Goal: Task Accomplishment & Management: Manage account settings

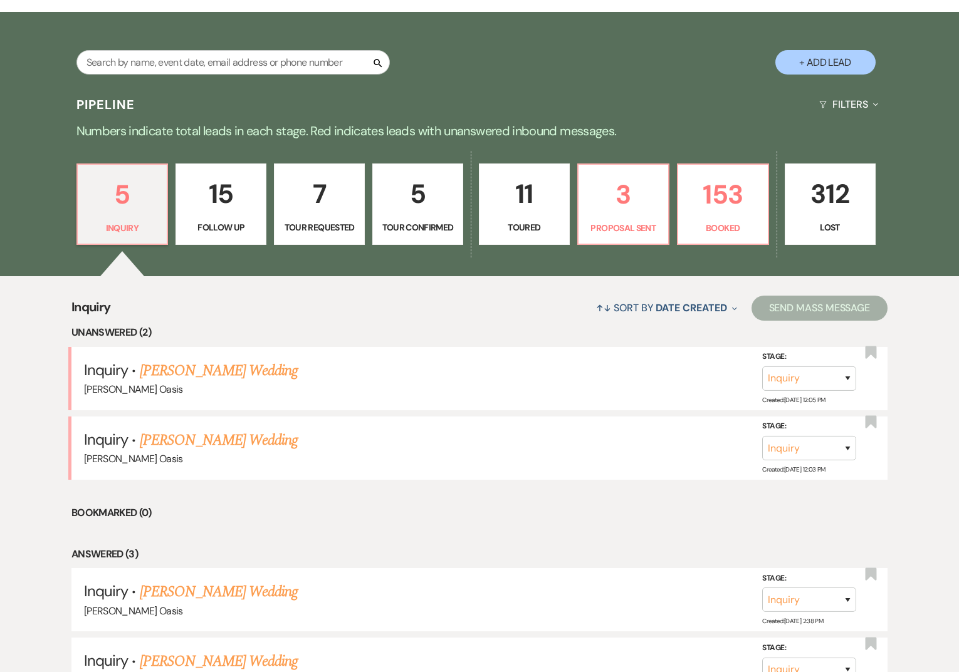
scroll to position [201, 0]
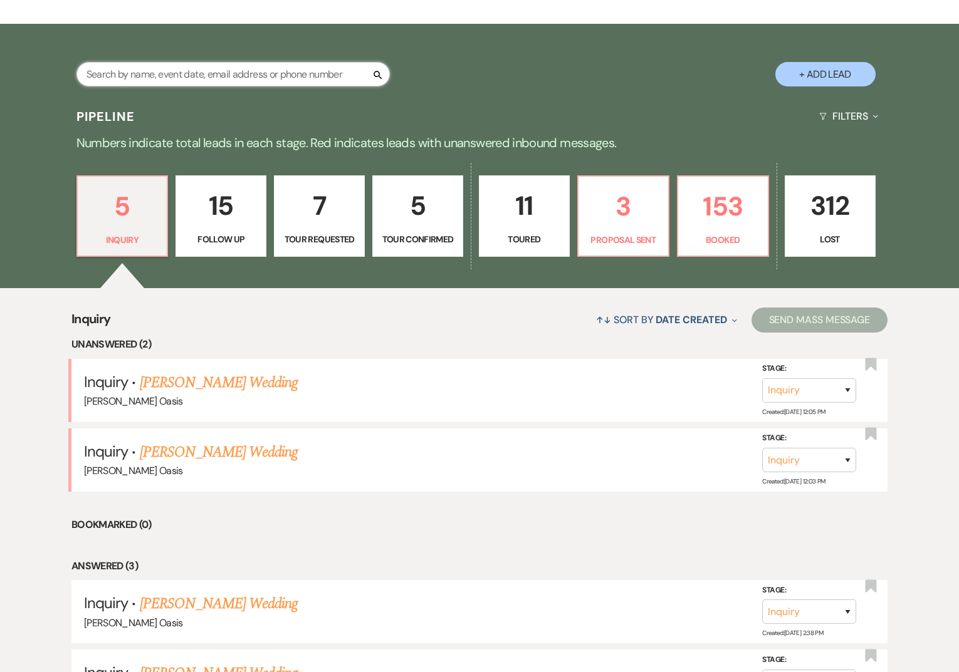
click at [232, 76] on input "text" at bounding box center [232, 74] width 313 height 24
type input "[PERSON_NAME]"
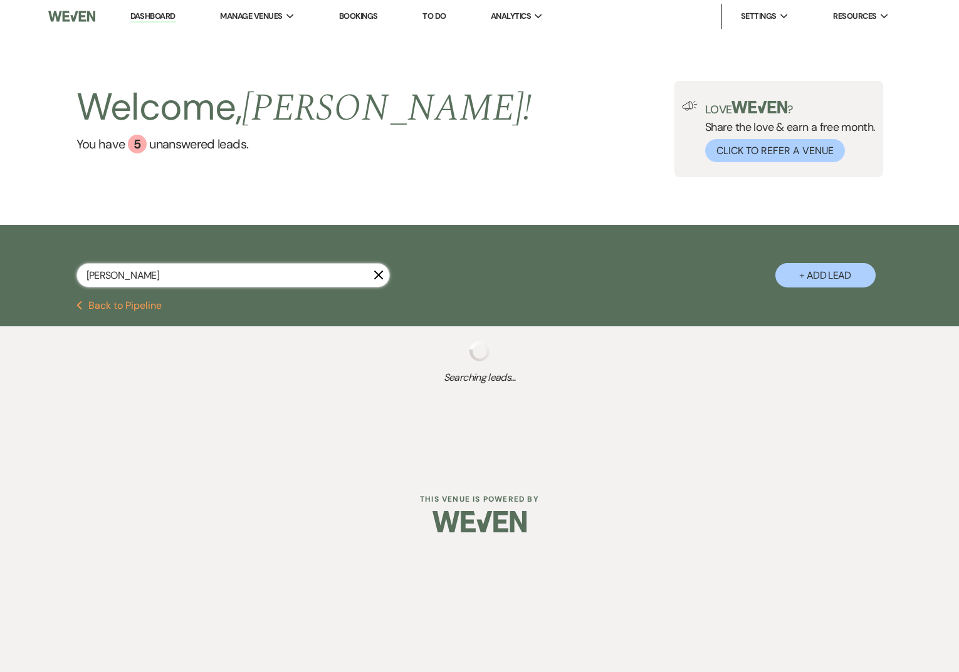
select select "8"
select select "2"
select select "8"
select select "2"
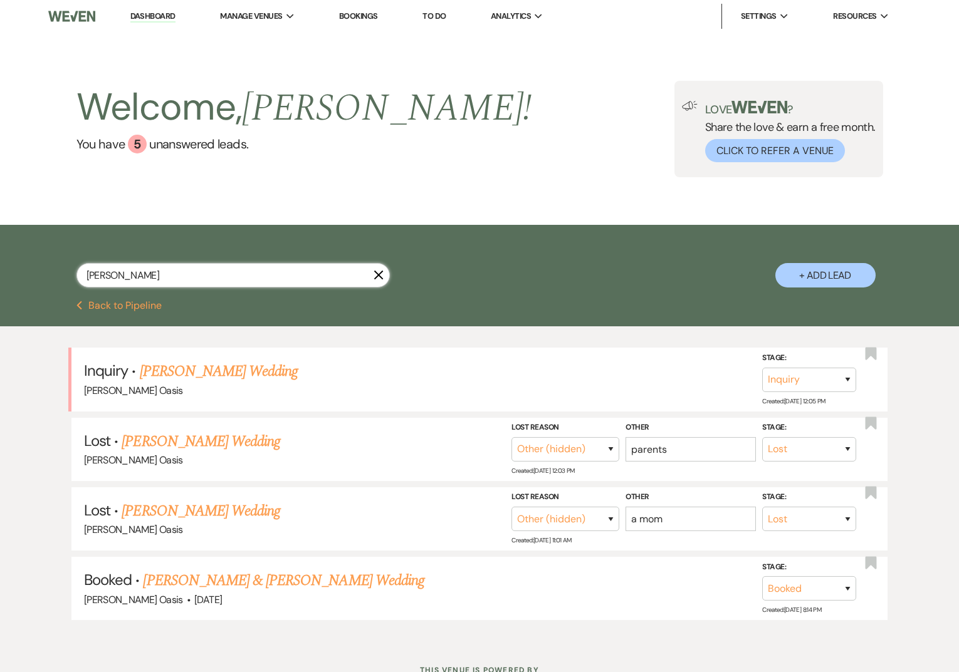
type input "[PERSON_NAME]"
click at [794, 378] on select "Inquiry Follow Up Tour Requested Tour Confirmed Toured Proposal Sent Booked Lost" at bounding box center [809, 380] width 94 height 24
select select "8"
click at [671, 383] on select "Booked Elsewhere Budget Date Unavailable No Response Not a Good Match Capacity …" at bounding box center [633, 380] width 108 height 24
select select "1"
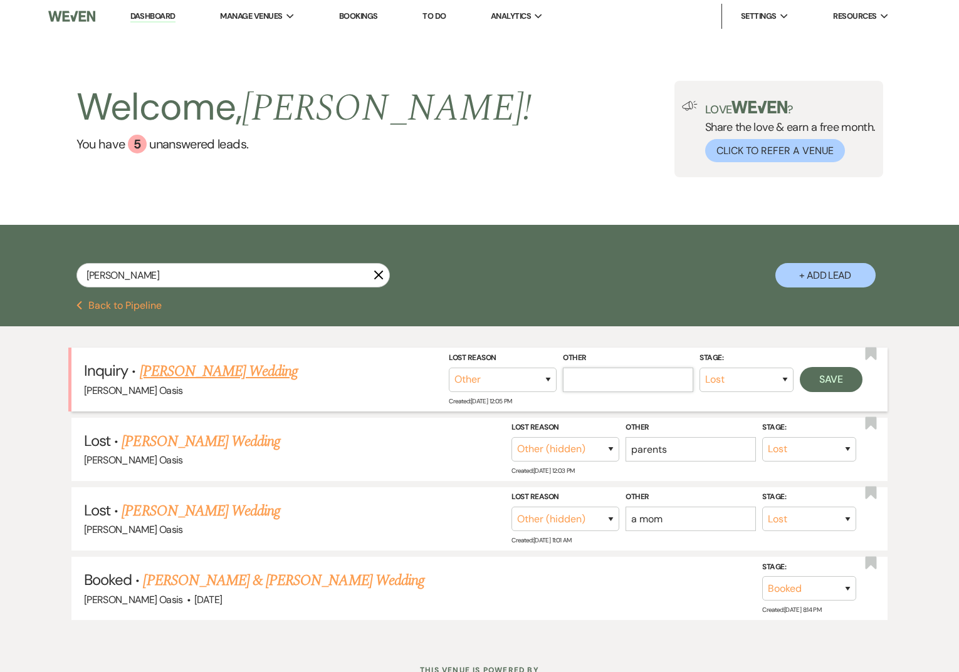
click at [662, 385] on input "Other" at bounding box center [628, 380] width 130 height 24
type input "parent"
click at [837, 387] on button "Save" at bounding box center [831, 379] width 63 height 25
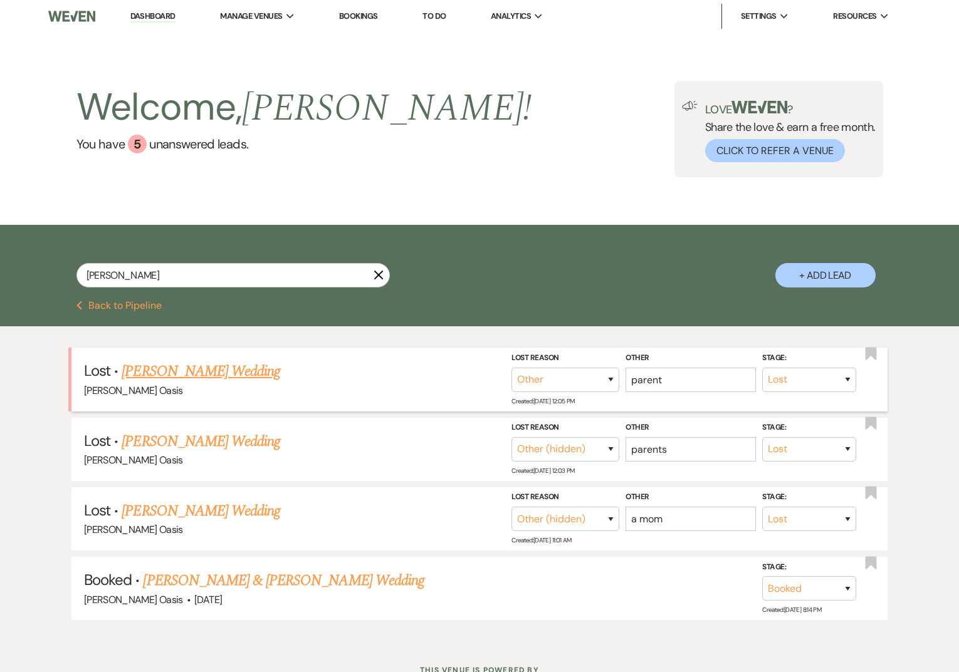
click at [164, 373] on link "[PERSON_NAME] Wedding" at bounding box center [201, 371] width 159 height 23
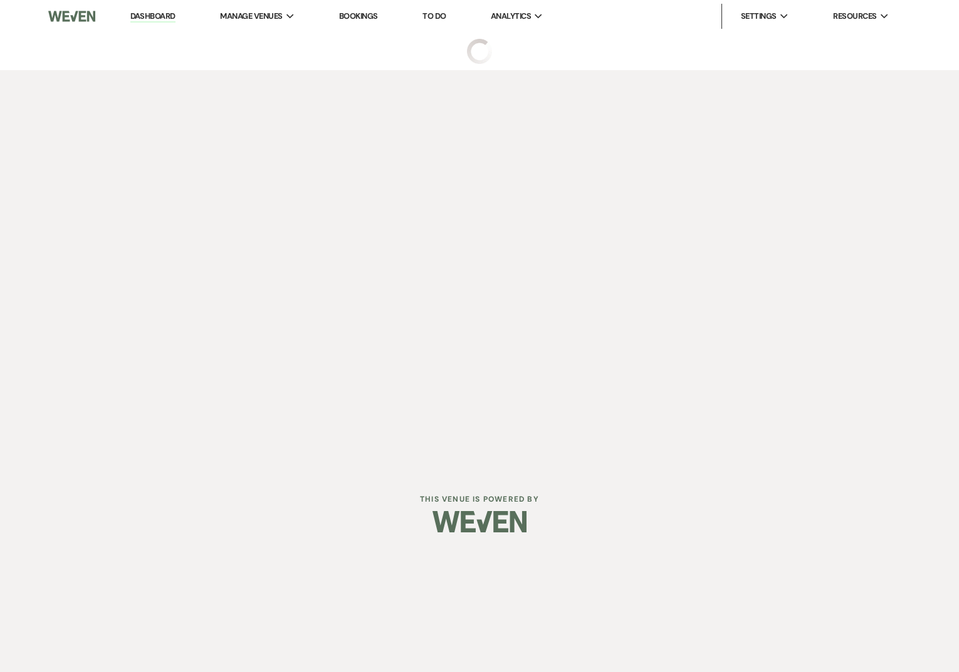
select select "8"
select select "1"
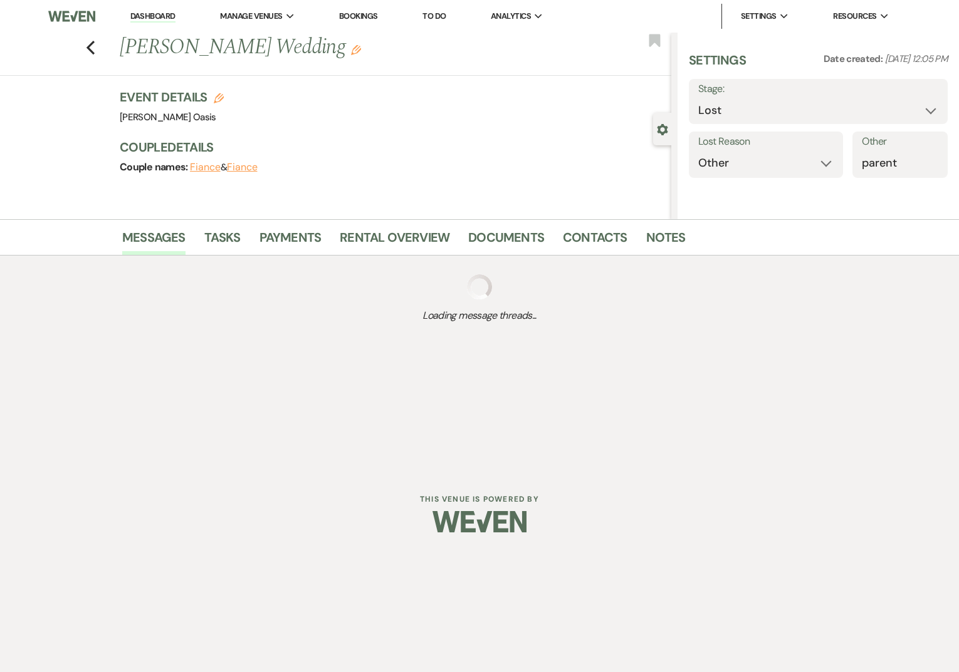
select select "5"
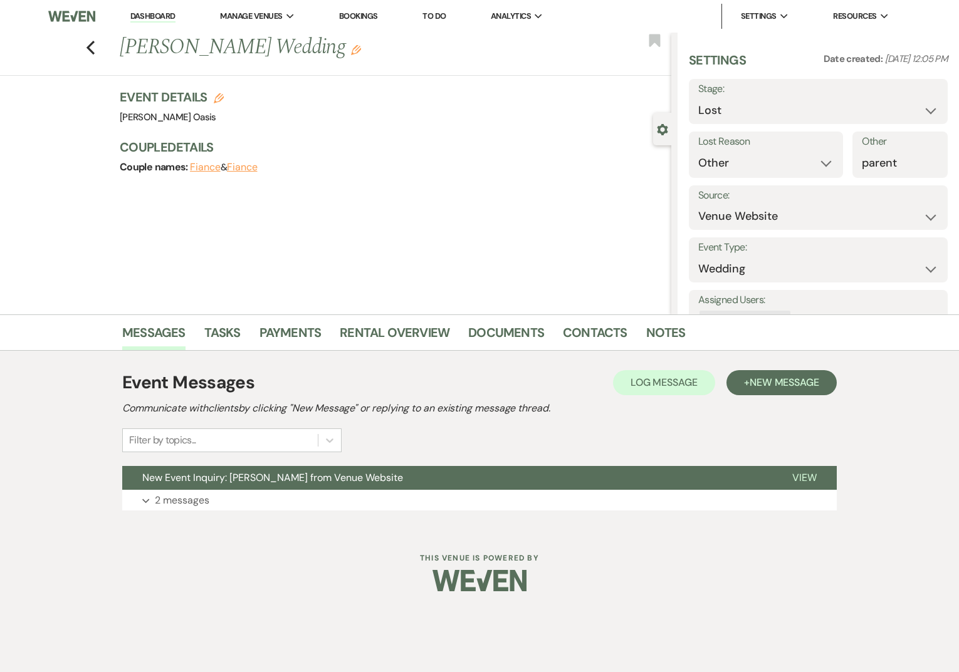
click at [164, 16] on link "Dashboard" at bounding box center [152, 17] width 45 height 12
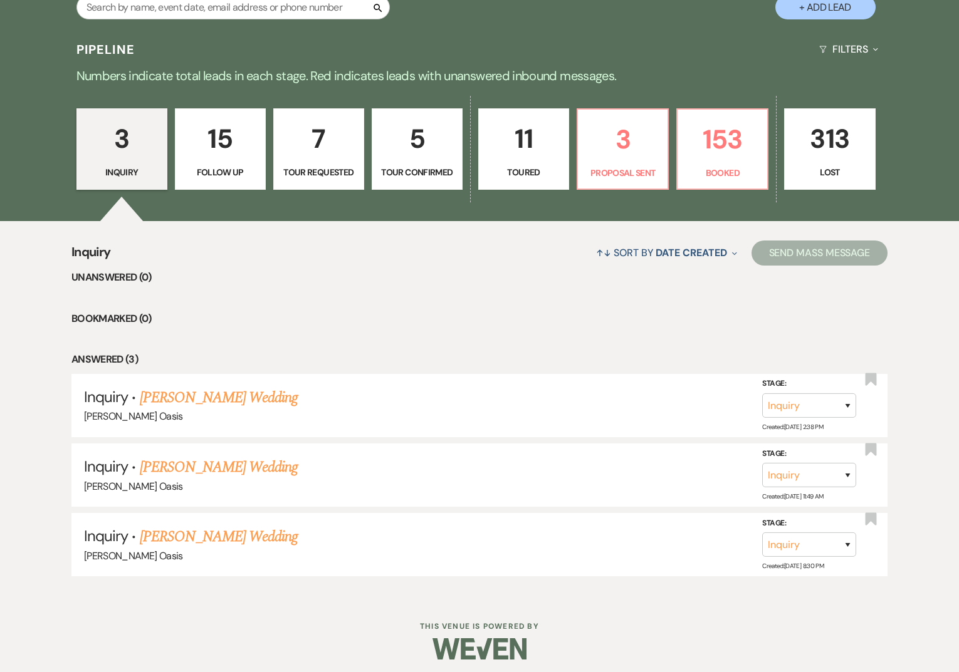
scroll to position [269, 0]
click at [598, 137] on p "3" at bounding box center [622, 139] width 75 height 42
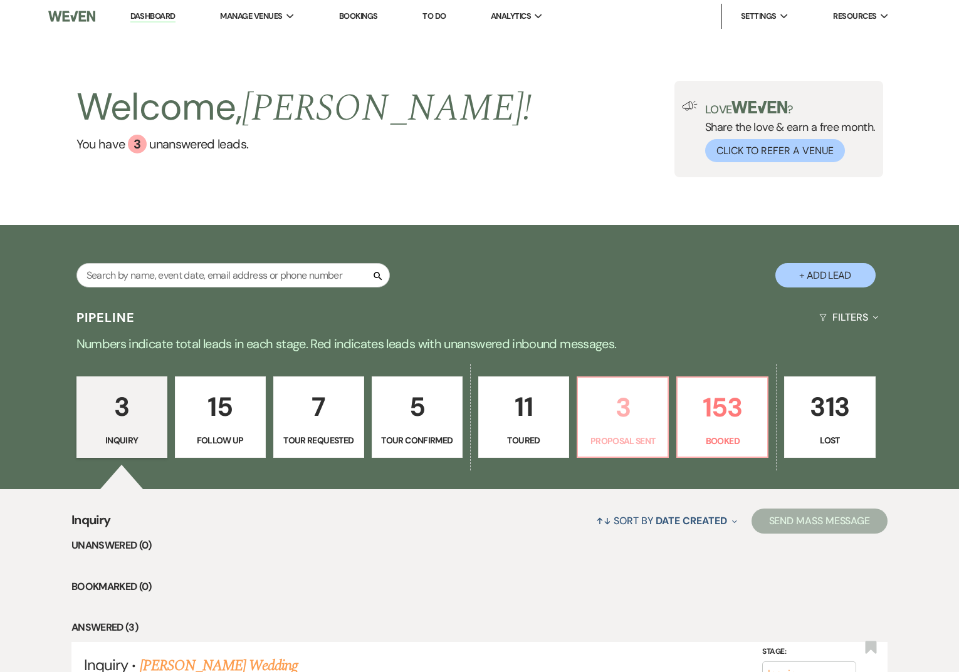
select select "6"
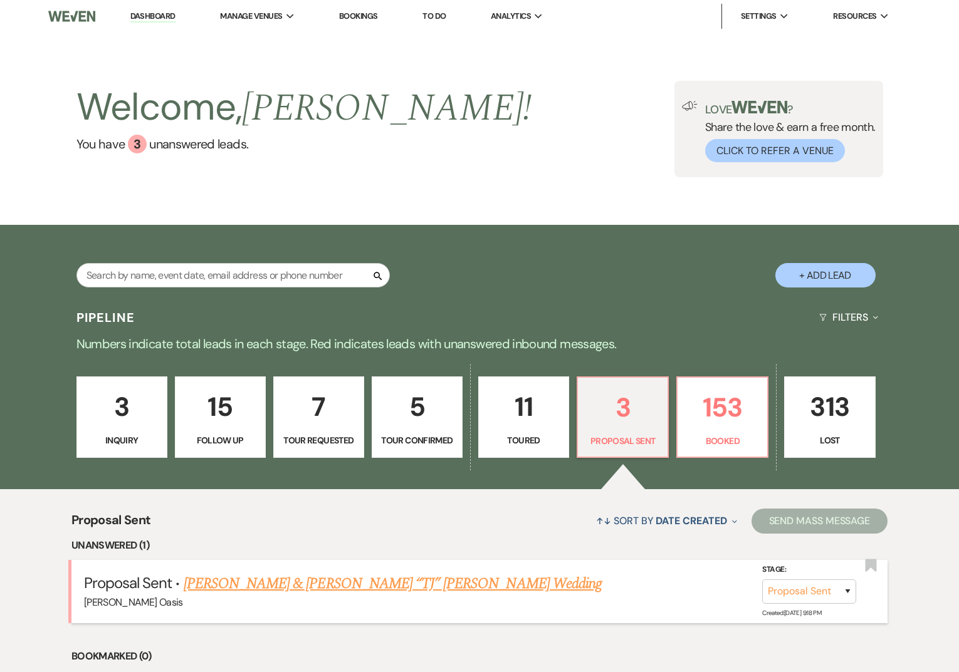
click at [343, 581] on link "[PERSON_NAME] & [PERSON_NAME] “TJ” [PERSON_NAME] Wedding" at bounding box center [393, 584] width 418 height 23
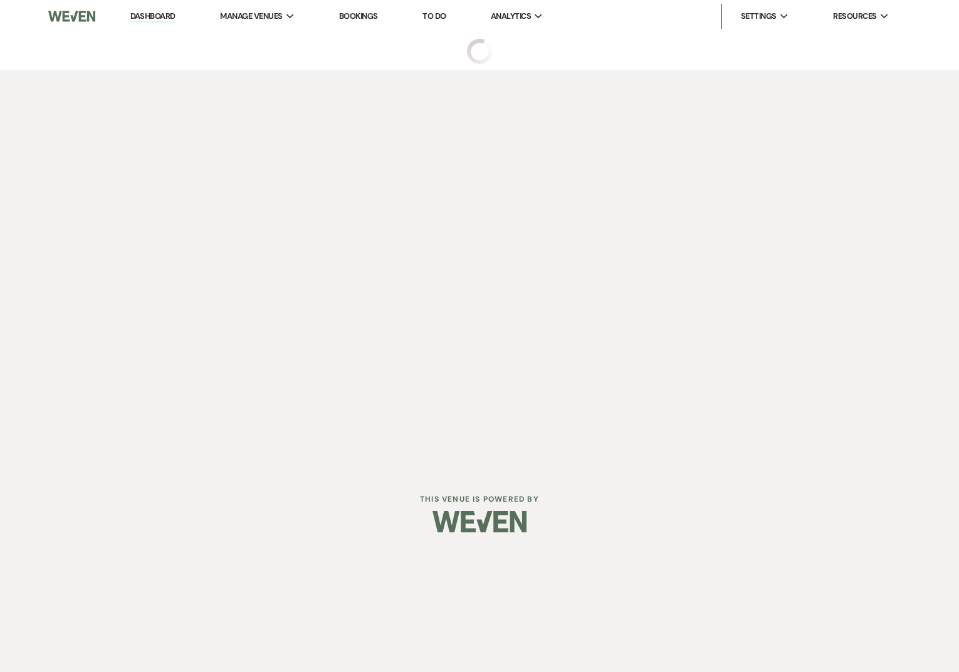
select select "6"
select select "5"
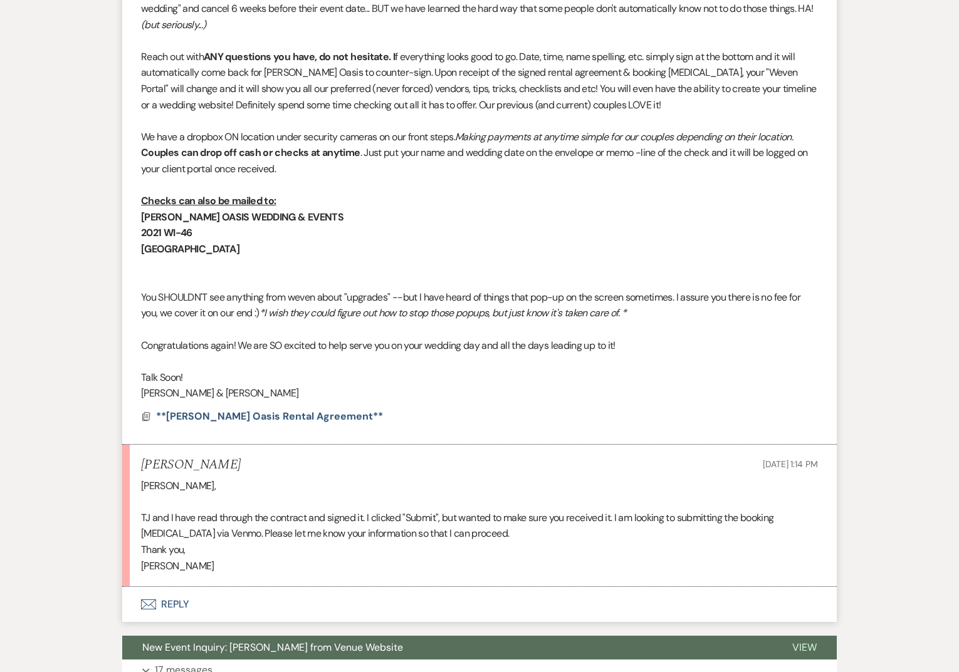
scroll to position [662, 0]
click at [292, 416] on span "**[PERSON_NAME] Oasis Rental Agreement**" at bounding box center [269, 416] width 227 height 13
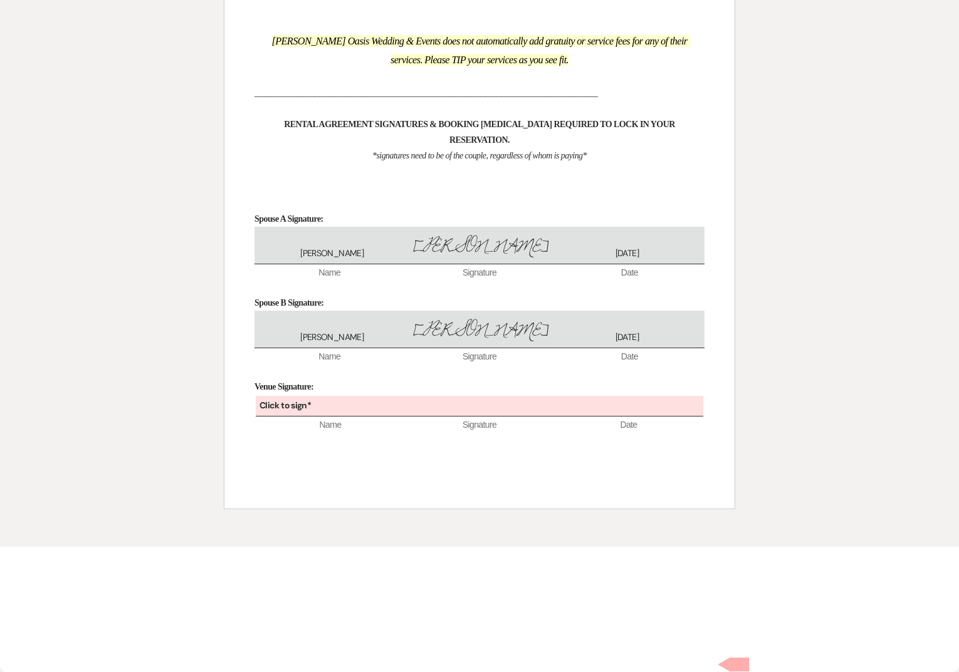
scroll to position [5783, 0]
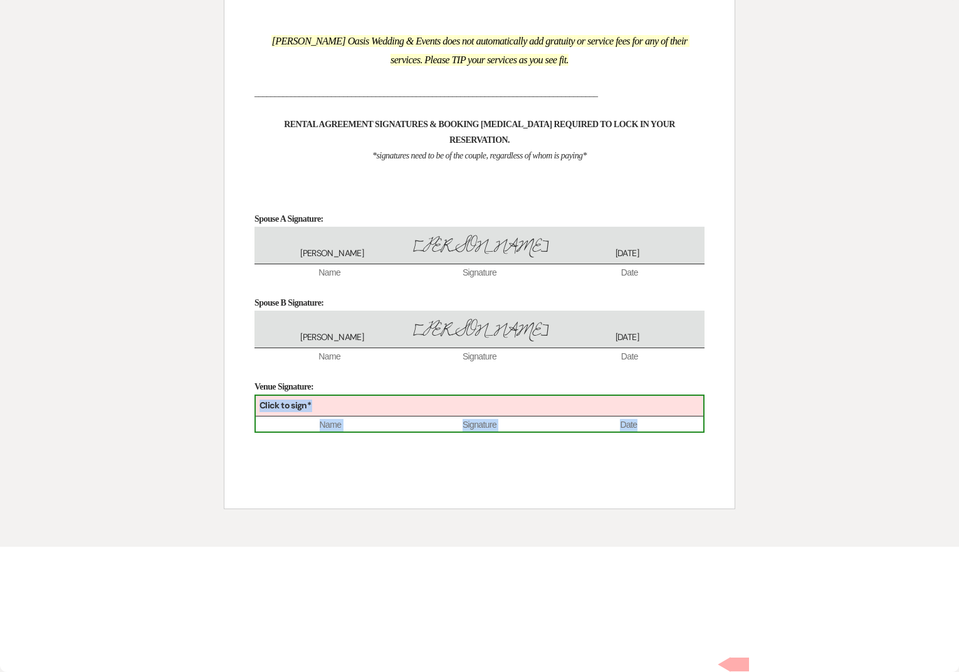
click at [329, 417] on div "Click to sign*" at bounding box center [479, 406] width 447 height 21
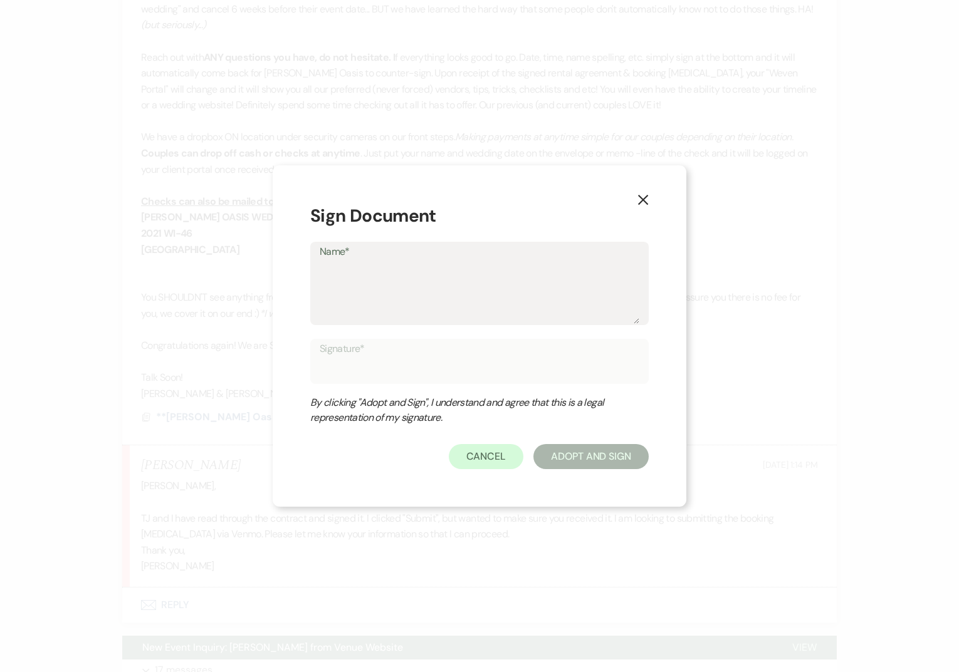
type textarea "O"
type input "O"
type textarea "Oe"
type input "Oe"
type textarea "Oeh"
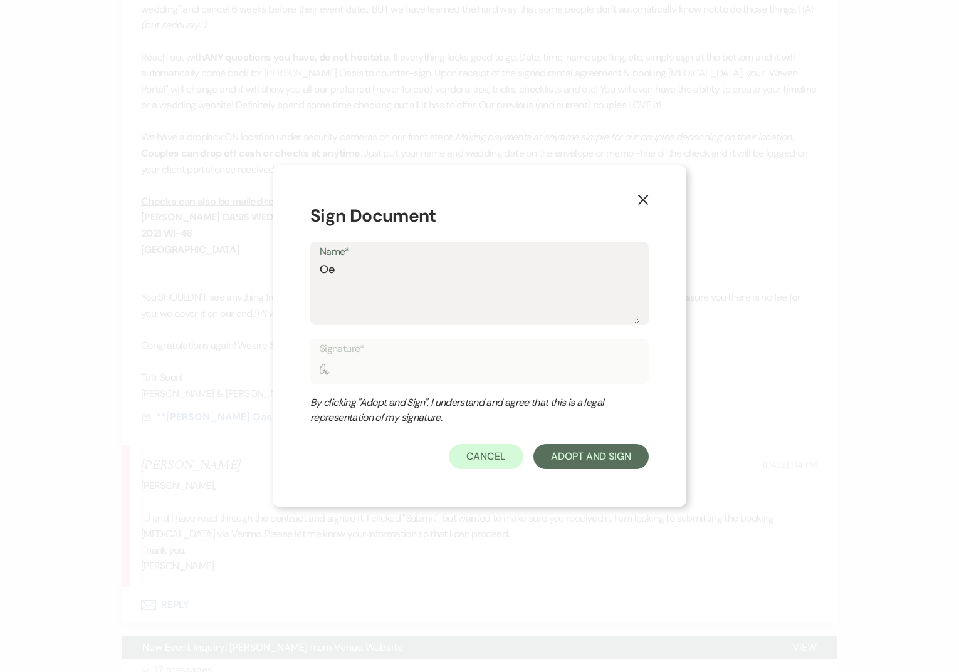
type input "Oeh"
type textarea "[PERSON_NAME]"
type input "[PERSON_NAME]"
type textarea "[PERSON_NAME]"
type input "[PERSON_NAME]"
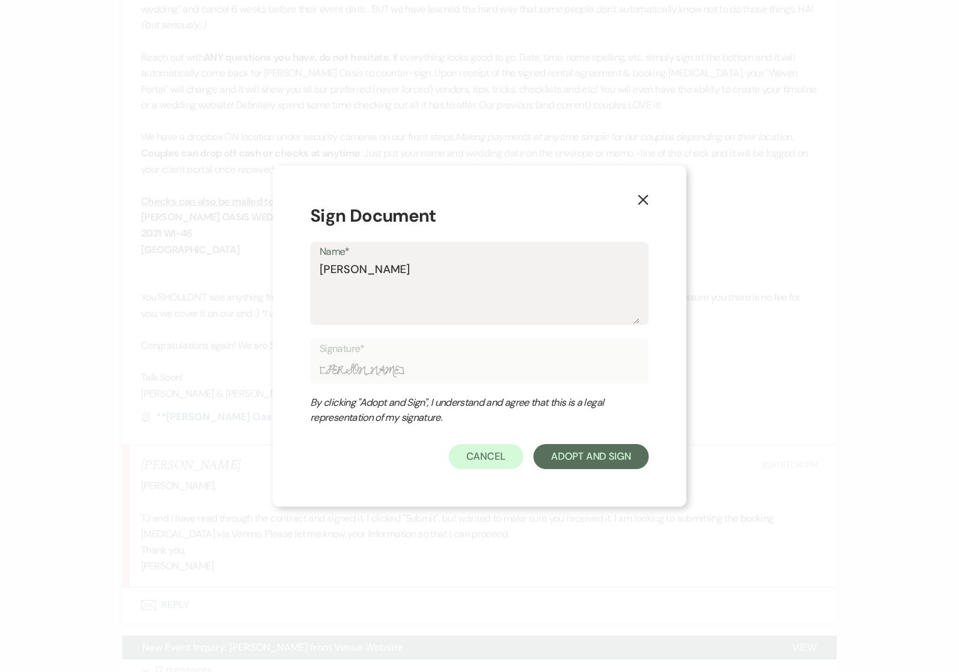
type textarea "[PERSON_NAME]"
type input "[PERSON_NAME]"
type textarea "[PERSON_NAME] O"
type input "[PERSON_NAME] O"
type textarea "[PERSON_NAME]"
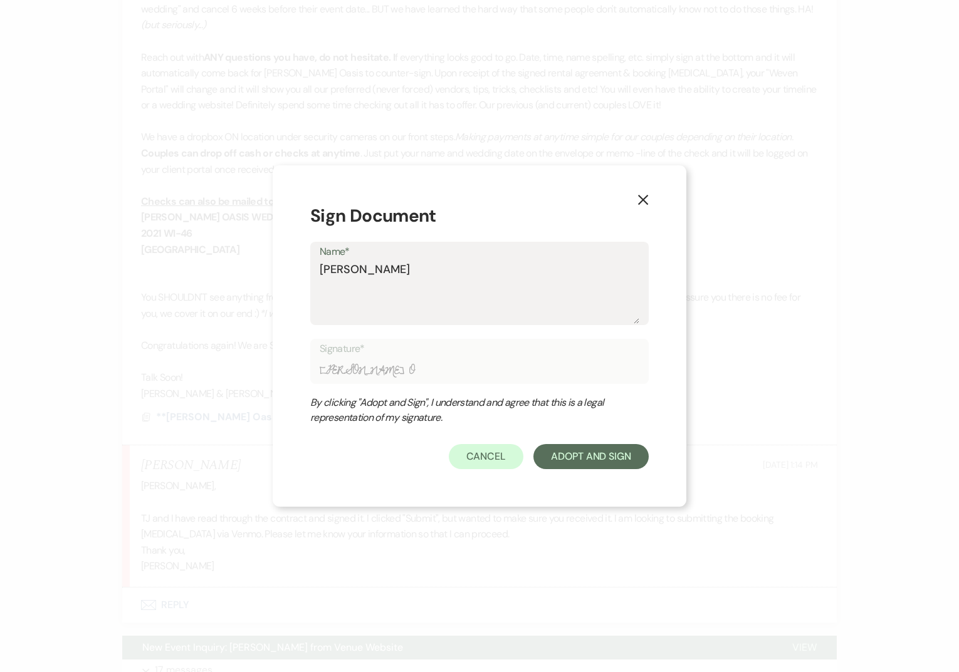
type input "[PERSON_NAME]"
type textarea "[PERSON_NAME] Oas"
type input "[PERSON_NAME] Oas"
type textarea "[PERSON_NAME] Oasi"
type input "[PERSON_NAME] Oasi"
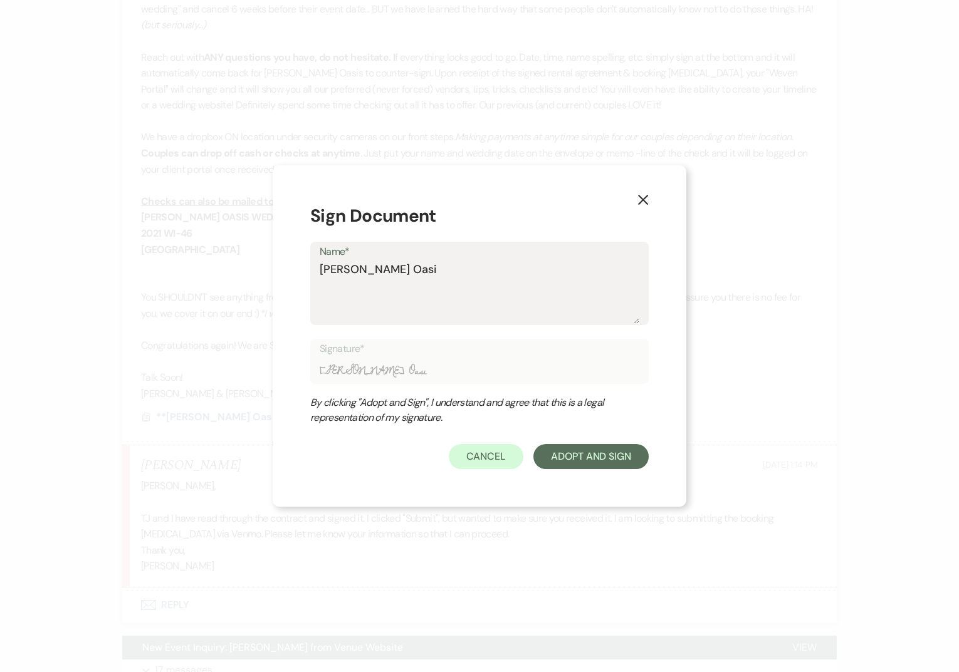
type textarea "[PERSON_NAME] Oasis"
type input "[PERSON_NAME] Oasis"
type textarea "[PERSON_NAME] Oasis"
type input "[PERSON_NAME] Oasis"
type textarea "[PERSON_NAME] Oasis W"
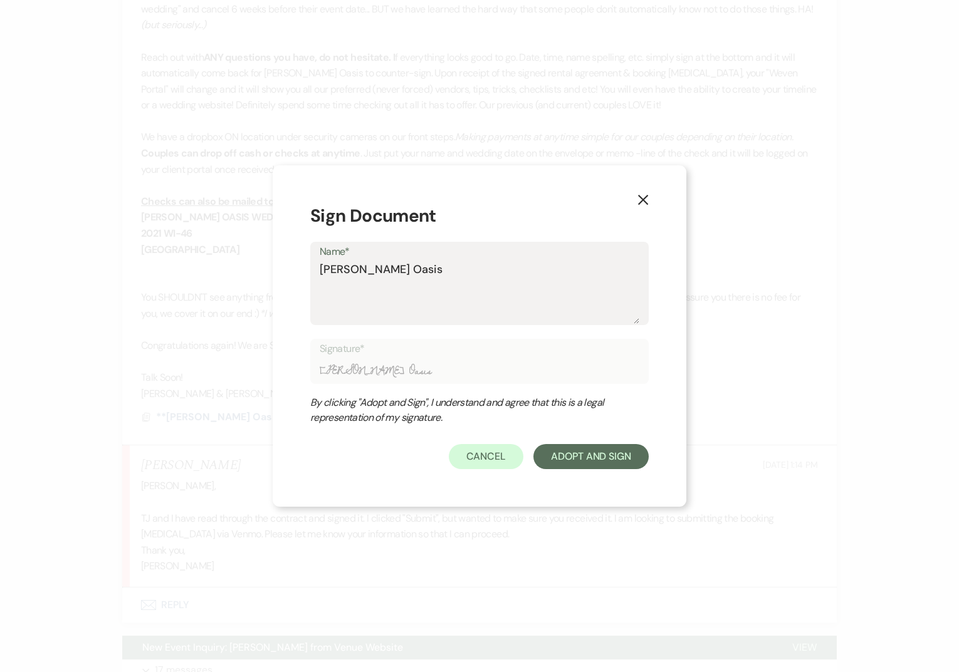
type input "[PERSON_NAME] Oasis W"
type textarea "[PERSON_NAME] Oasis We"
type input "[PERSON_NAME] Oasis We"
type textarea "[PERSON_NAME] Oasis Wed"
type input "[PERSON_NAME] Oasis Wed"
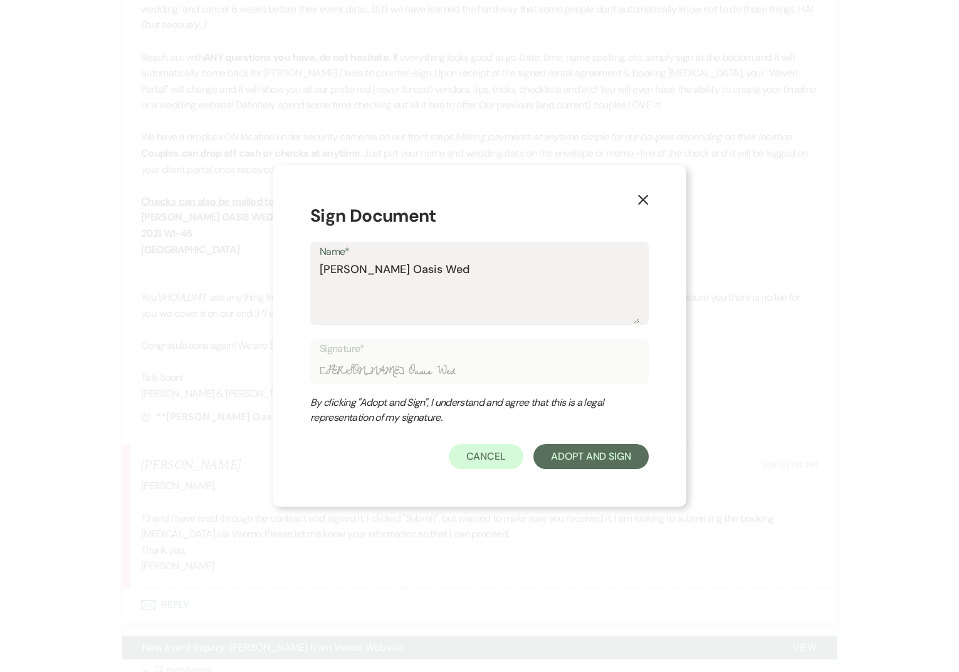
type textarea "[PERSON_NAME] Oasis Wedd"
type input "[PERSON_NAME] Oasis Wedd"
type textarea "[PERSON_NAME] Oasis Weddi"
type input "[PERSON_NAME] Oasis Weddi"
type textarea "[PERSON_NAME] Oasis Weddin"
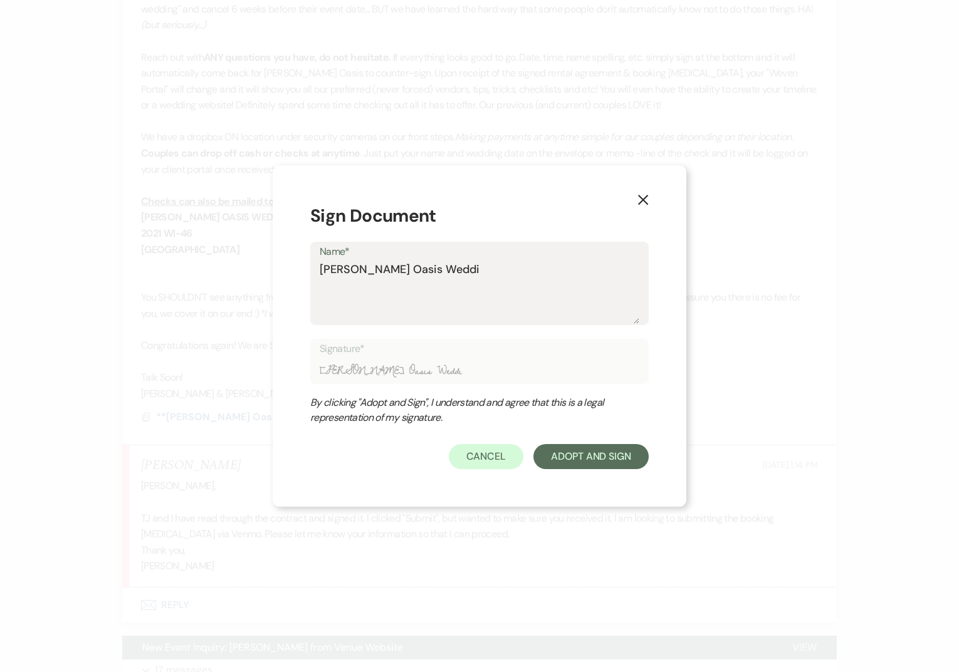
type input "[PERSON_NAME] Oasis Weddin"
type textarea "[PERSON_NAME] Oasis Wedding"
type input "[PERSON_NAME] Oasis Wedding"
type textarea "[PERSON_NAME] Oasis Wedding"
type input "[PERSON_NAME] Oasis Wedding"
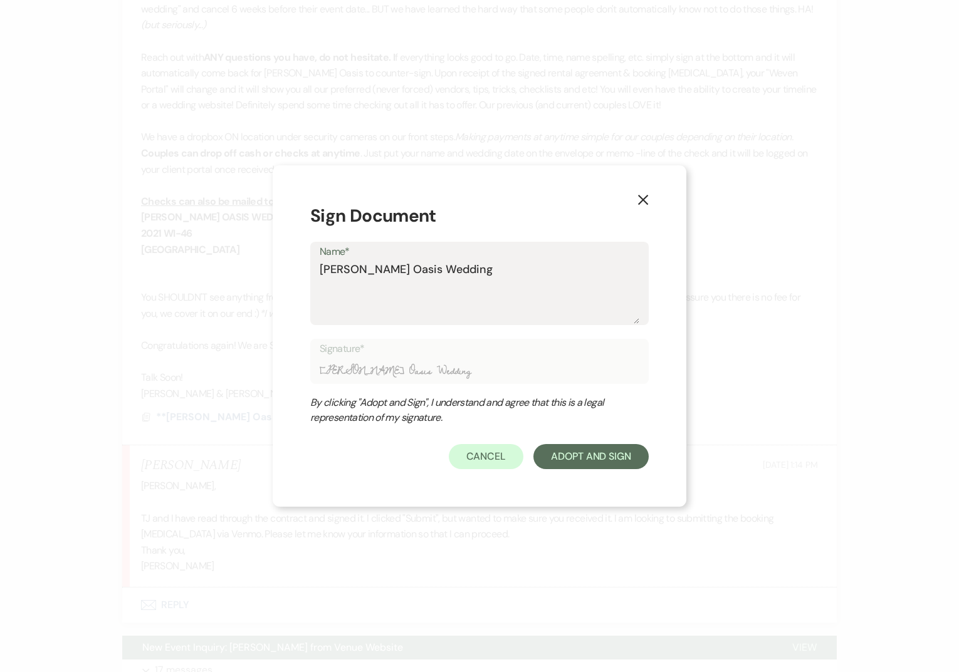
type textarea "[PERSON_NAME] Oasis Wedding &"
type input "[PERSON_NAME] Oasis Wedding &"
type textarea "[PERSON_NAME] Oasis Wedding &"
type input "[PERSON_NAME] Oasis Wedding &"
type textarea "[PERSON_NAME] Oasis Wedding & E"
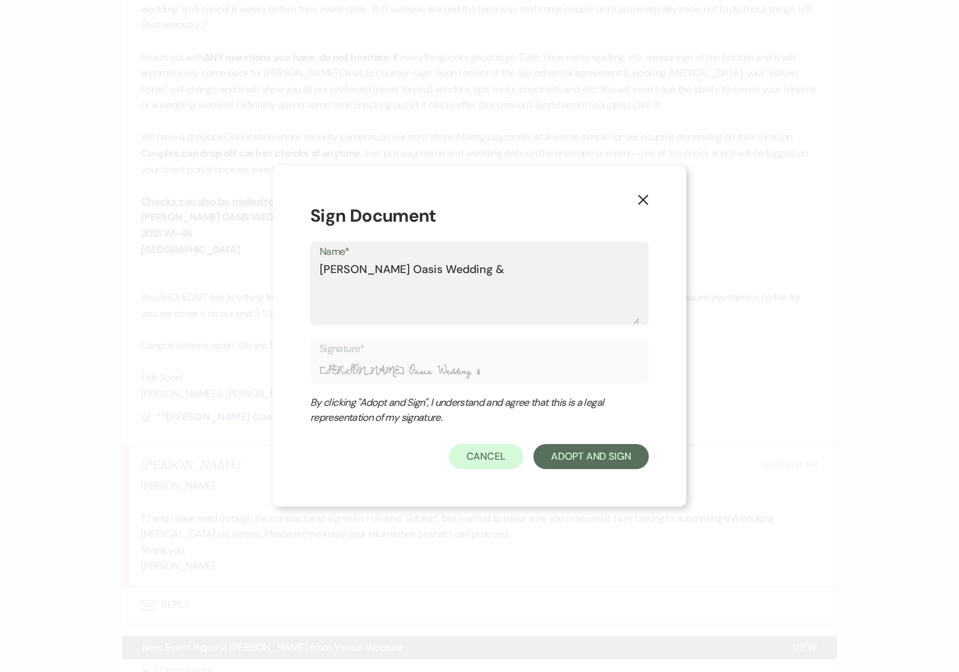
type input "[PERSON_NAME] Oasis Wedding & E"
type textarea "[PERSON_NAME] Oasis Wedding & Ev"
type input "[PERSON_NAME] Oasis Wedding & Ev"
type textarea "[PERSON_NAME] Oasis Wedding & Eve"
type input "[PERSON_NAME] Oasis Wedding & Eve"
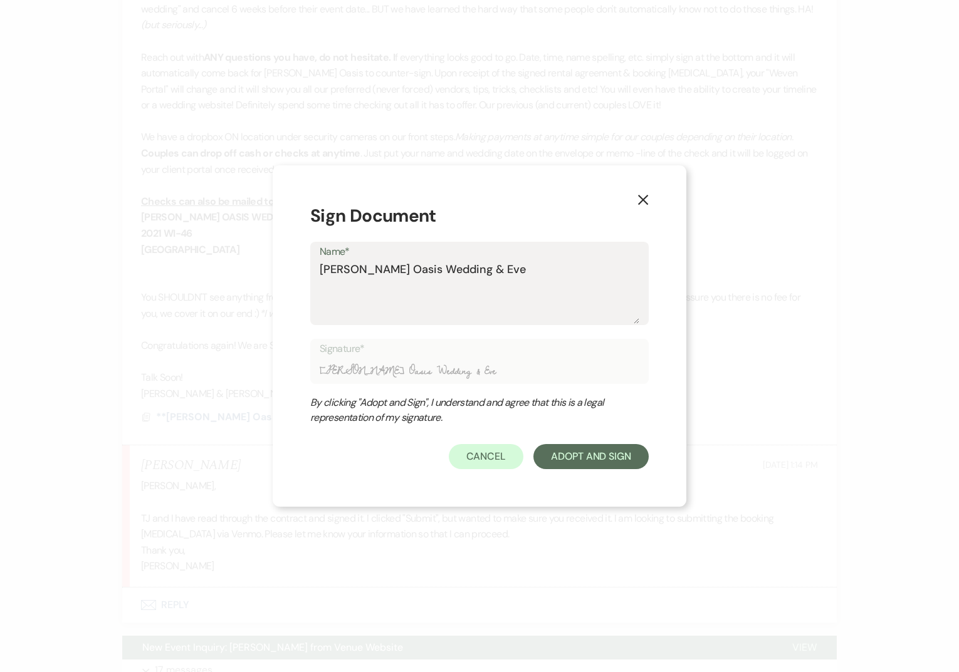
type textarea "[PERSON_NAME] Oasis Wedding & Even"
type input "[PERSON_NAME] Oasis Wedding & Even"
type textarea "[PERSON_NAME] Oasis Wedding & Event"
type input "[PERSON_NAME] Oasis Wedding & Event"
type textarea "[PERSON_NAME] Oasis Wedding & Events"
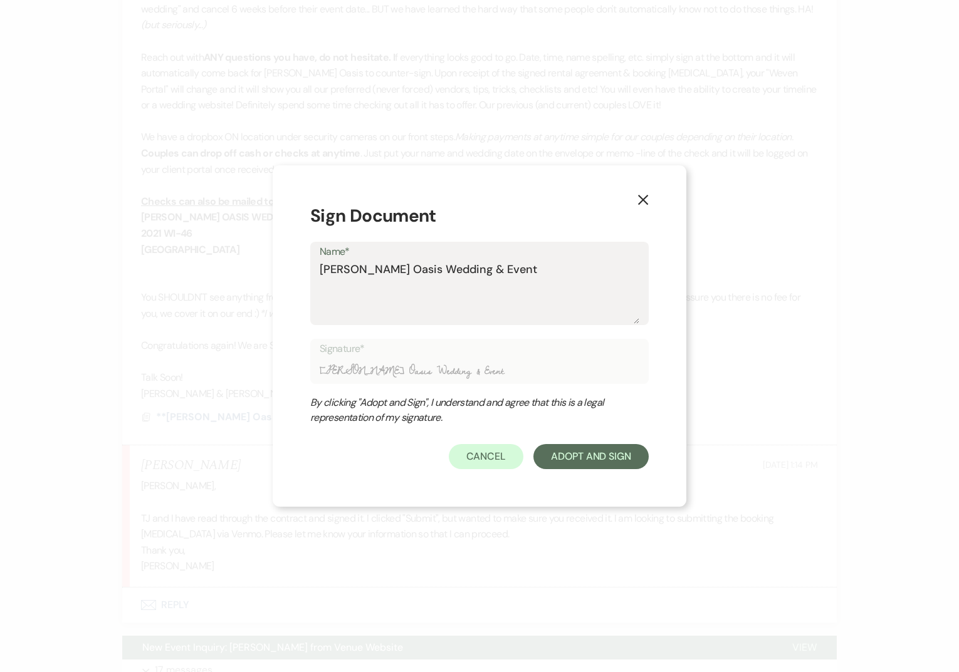
type input "[PERSON_NAME] Oasis Wedding & Events"
type textarea "[PERSON_NAME] Oasis Wedding & Events-"
type input "[PERSON_NAME] Oasis Wedding & Events-"
type textarea "[PERSON_NAME] Oasis Wedding & Events-"
type input "[PERSON_NAME] Oasis Wedding & Events-"
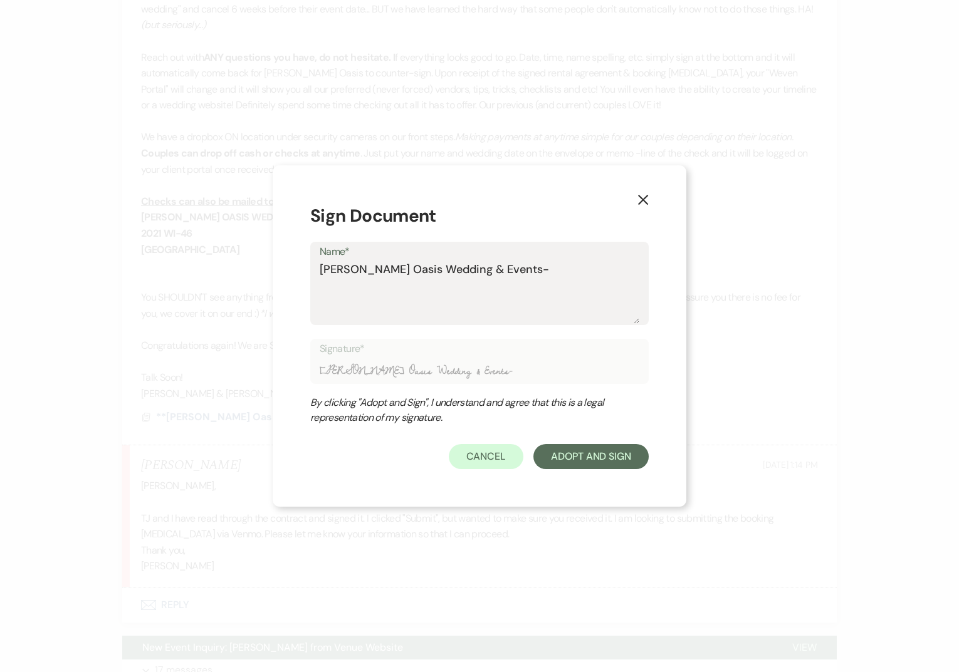
type textarea "[PERSON_NAME] Oasis Wedding & Events- R"
type input "[PERSON_NAME] Oasis Wedding & Events- R"
type textarea "[PERSON_NAME] Oasis Wedding & Events- RO"
type input "[PERSON_NAME] Oasis Wedding & Events- RO"
type textarea "[PERSON_NAME] Oasis Wedding & Events- RO"
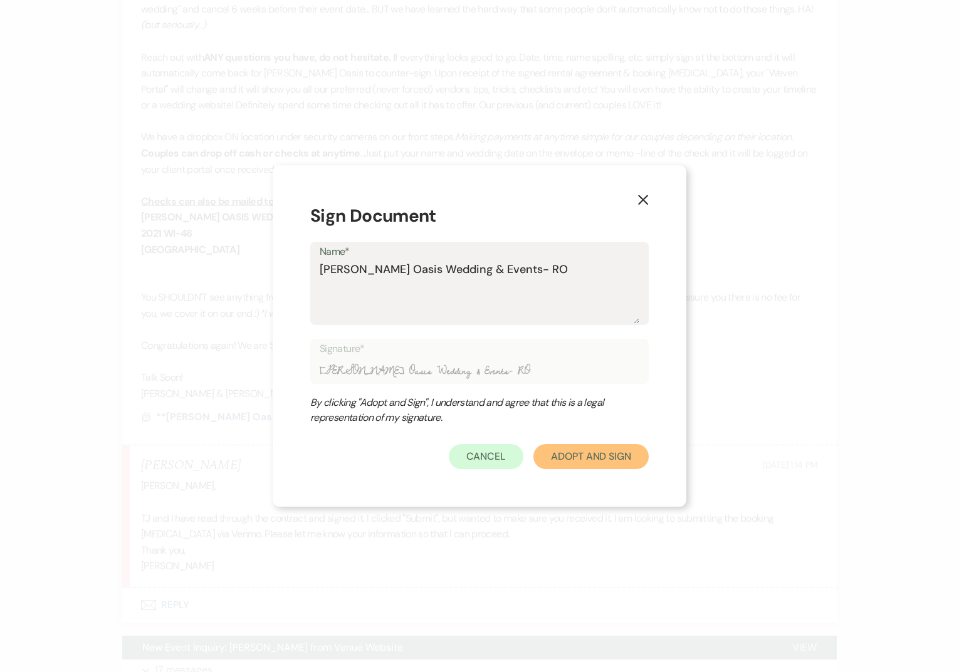
click at [575, 450] on button "Adopt And Sign" at bounding box center [590, 456] width 115 height 25
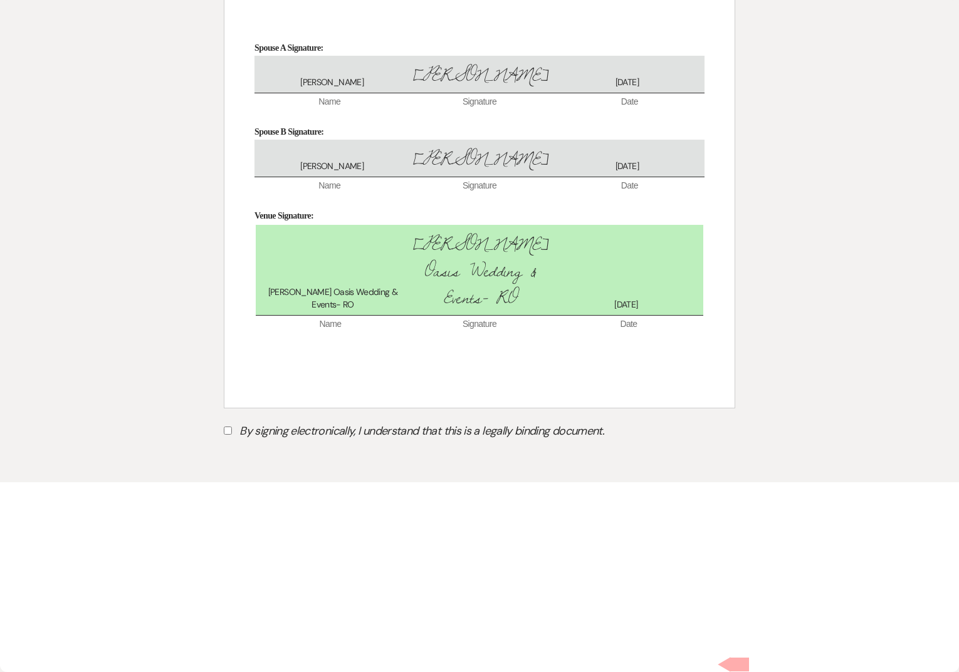
scroll to position [5862, 0]
click at [254, 445] on label "By signing electronically, I understand that this is a legally binding document." at bounding box center [479, 433] width 511 height 24
click at [232, 435] on input "By signing electronically, I understand that this is a legally binding document." at bounding box center [228, 431] width 8 height 8
checkbox input "true"
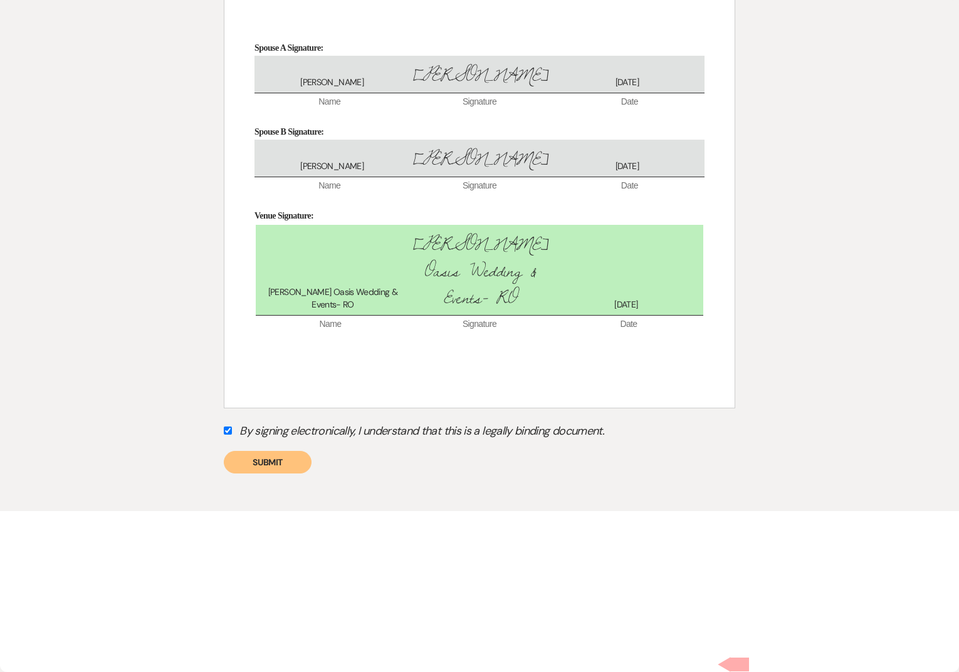
scroll to position [5891, 0]
click at [253, 474] on button "Submit" at bounding box center [268, 462] width 88 height 23
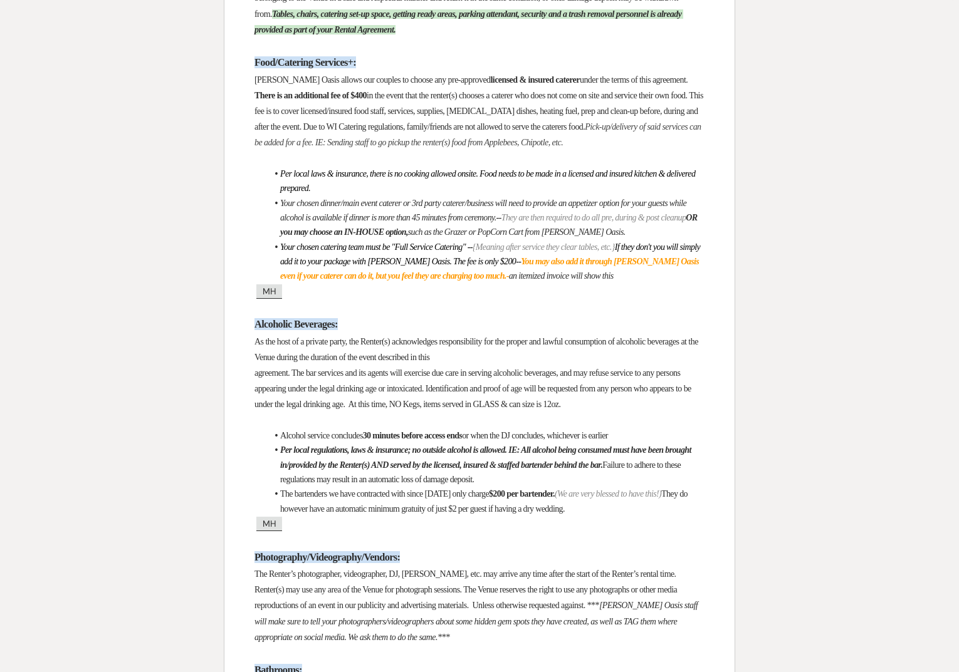
scroll to position [0, 0]
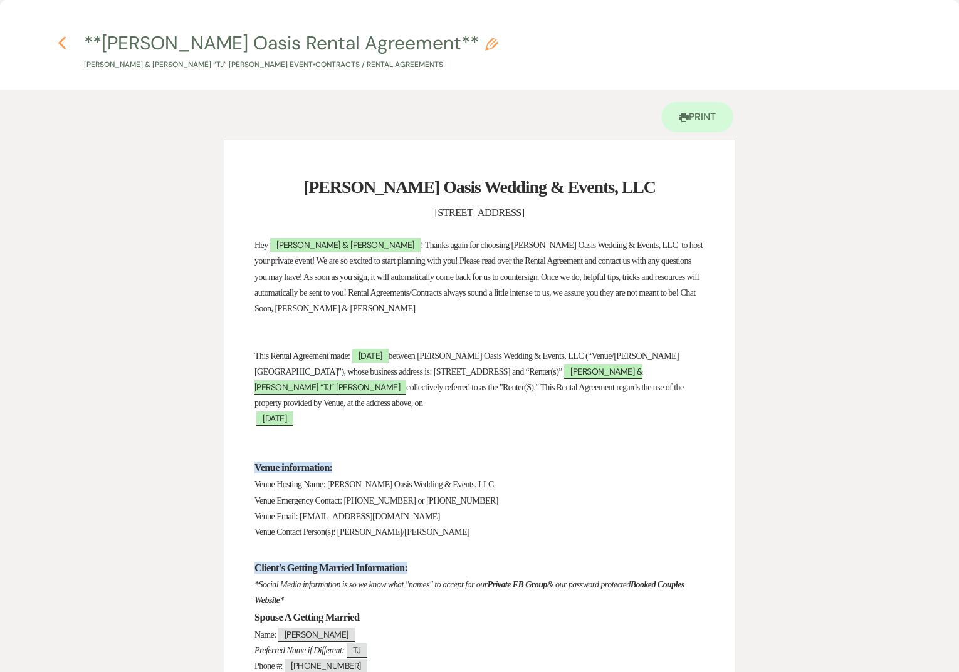
click at [63, 41] on icon "Previous" at bounding box center [62, 43] width 9 height 15
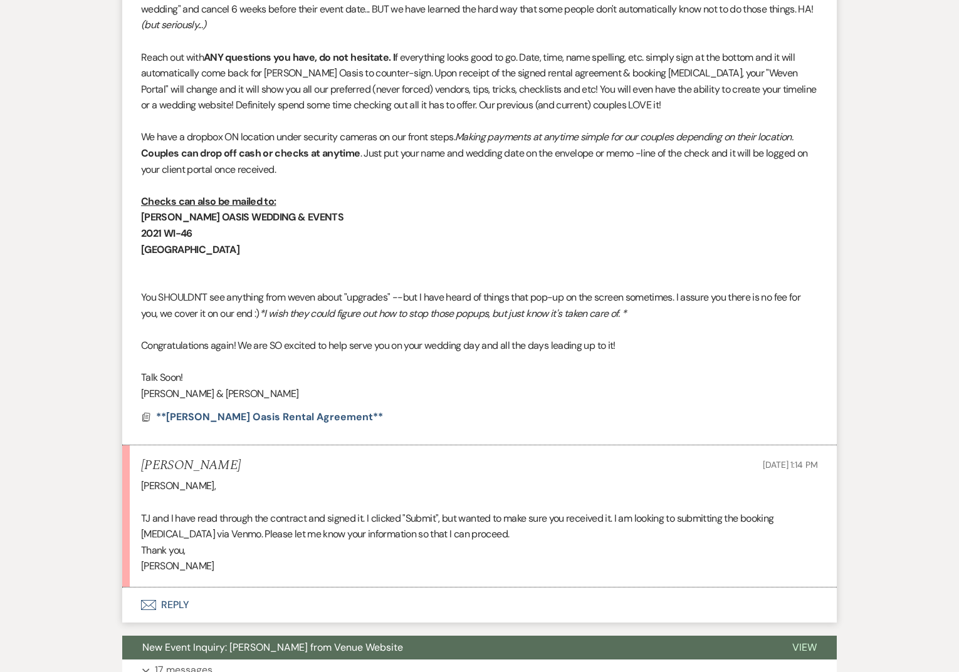
click at [226, 612] on button "Envelope Reply" at bounding box center [479, 605] width 714 height 35
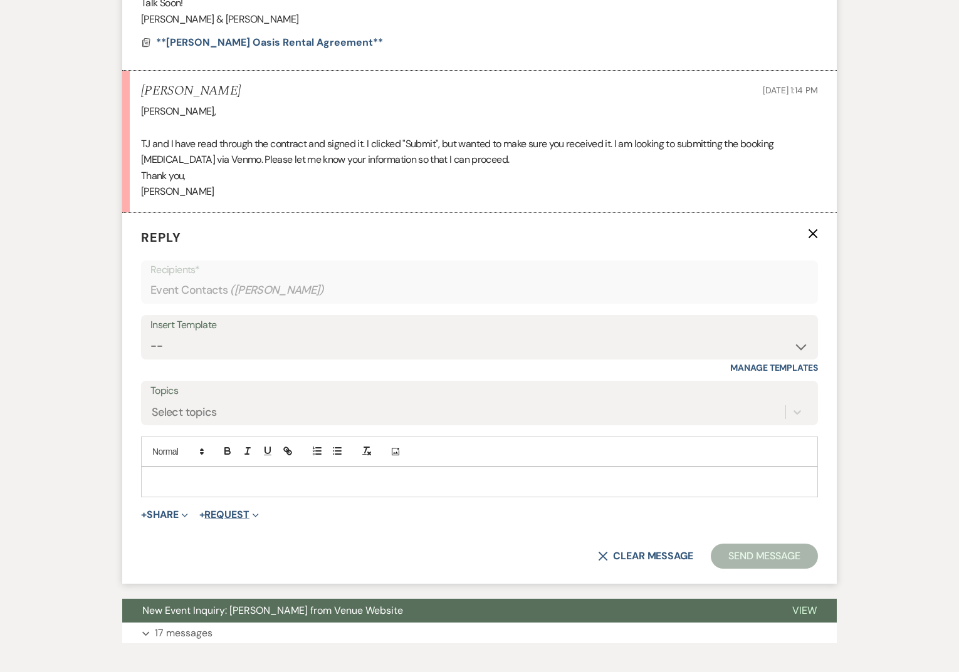
scroll to position [1041, 0]
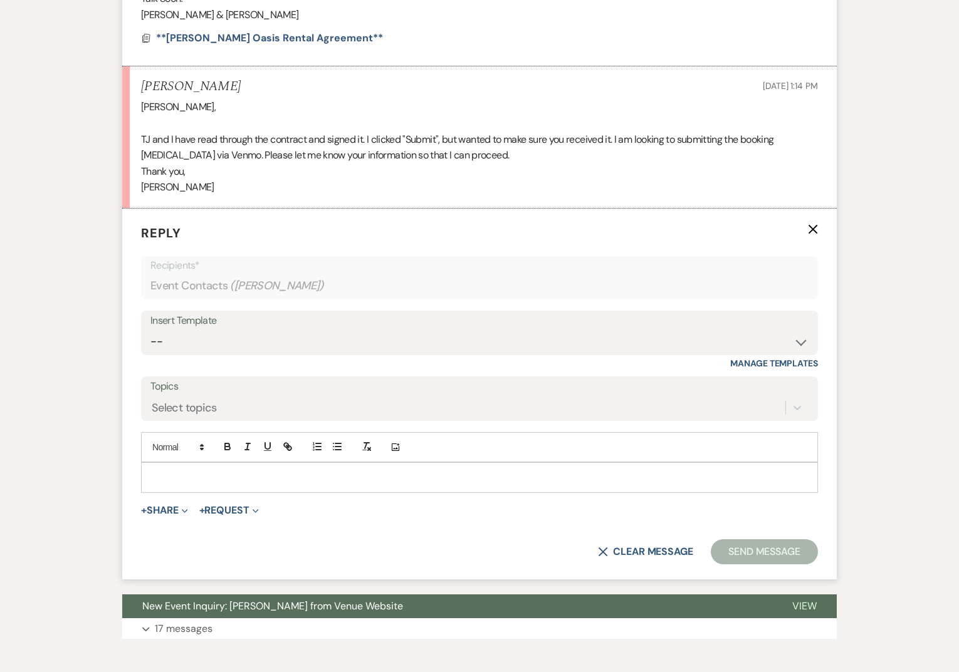
click at [228, 481] on p at bounding box center [479, 478] width 657 height 14
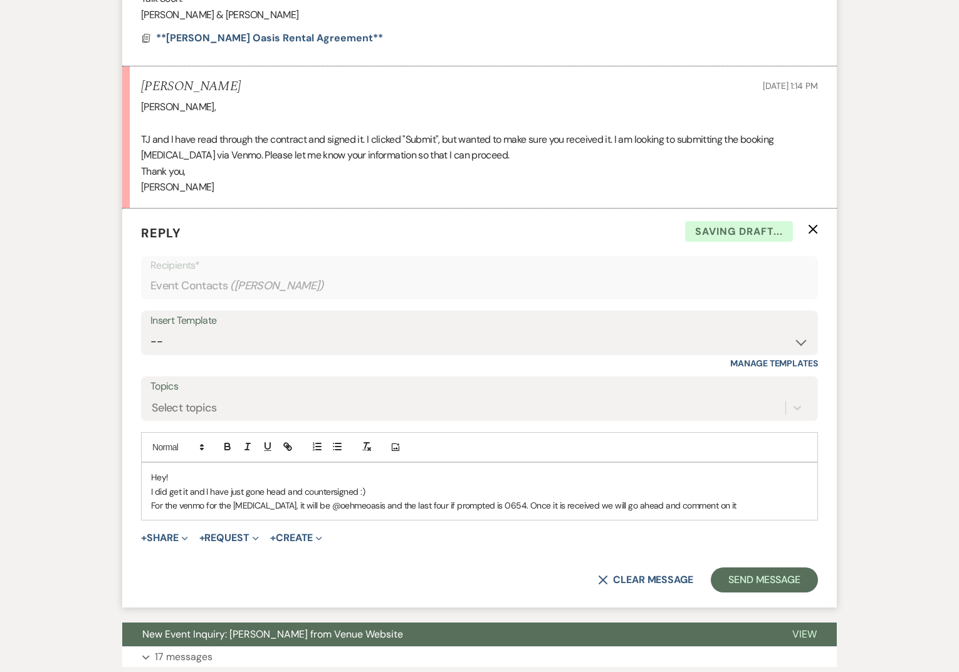
click at [747, 505] on p "For the venmo for the [MEDICAL_DATA], it will be @oehmeoasis and the last four …" at bounding box center [479, 506] width 657 height 14
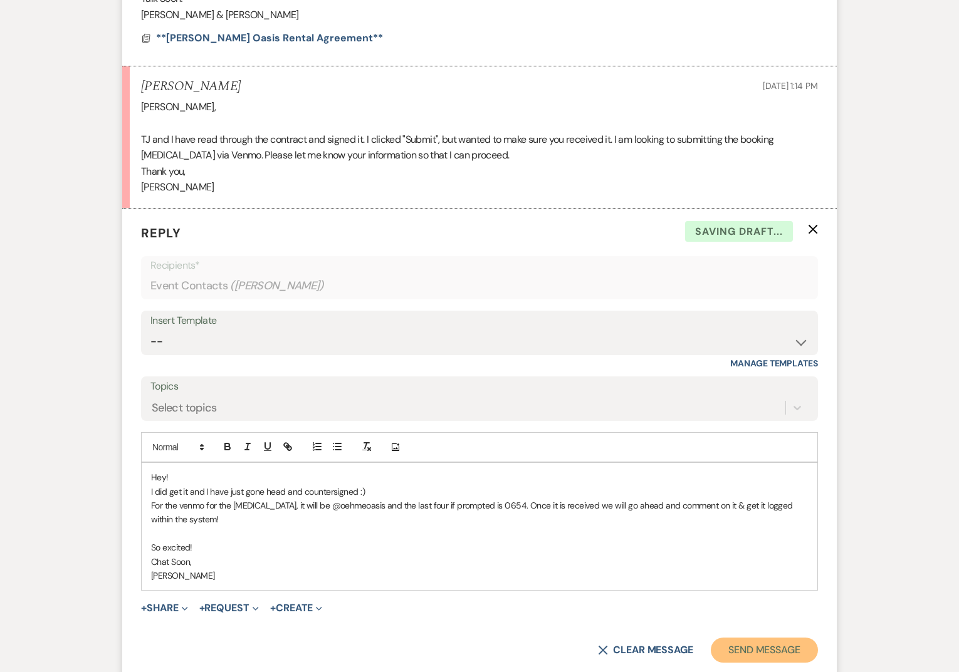
click at [745, 650] on button "Send Message" at bounding box center [764, 650] width 107 height 25
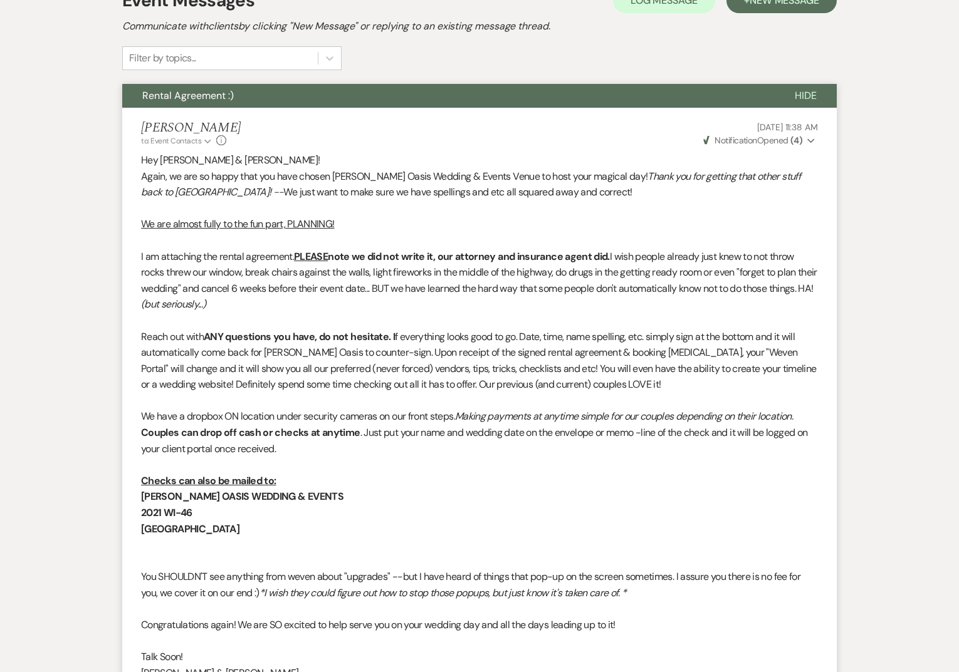
scroll to position [0, 0]
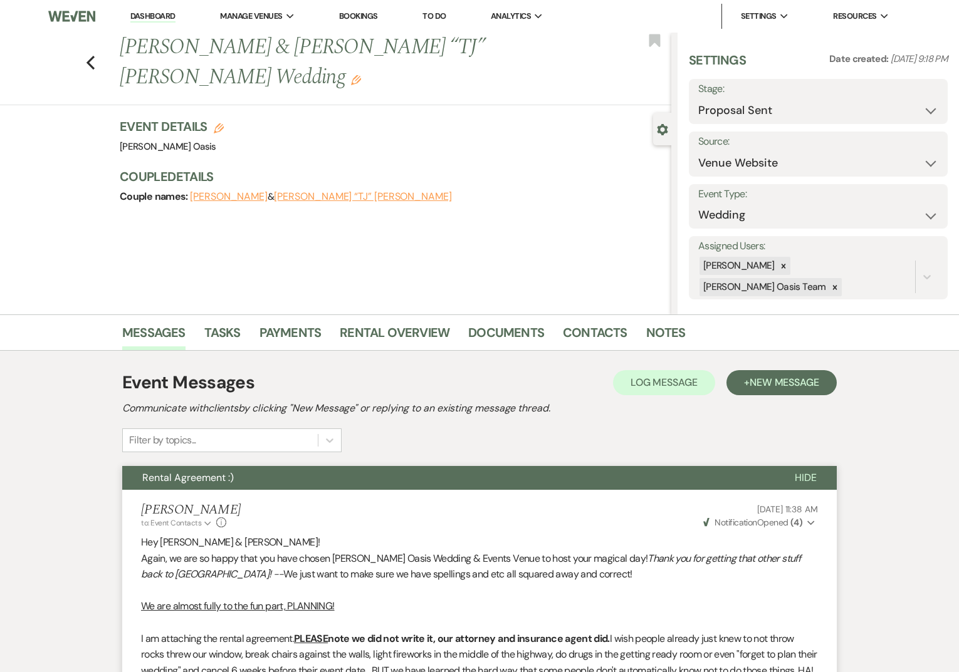
click at [162, 18] on link "Dashboard" at bounding box center [152, 17] width 45 height 12
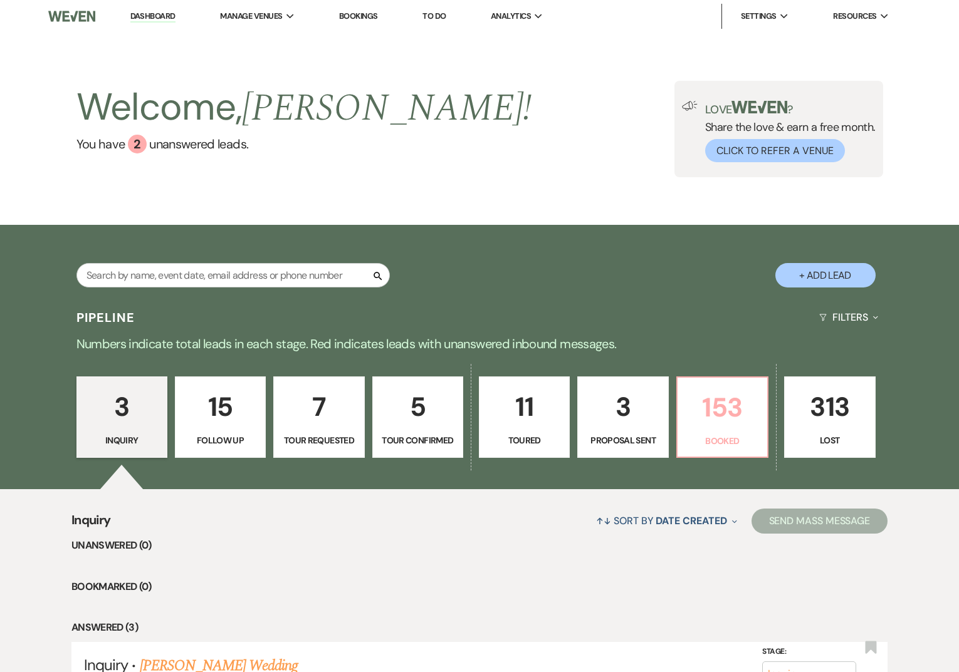
click at [720, 410] on p "153" at bounding box center [722, 408] width 75 height 42
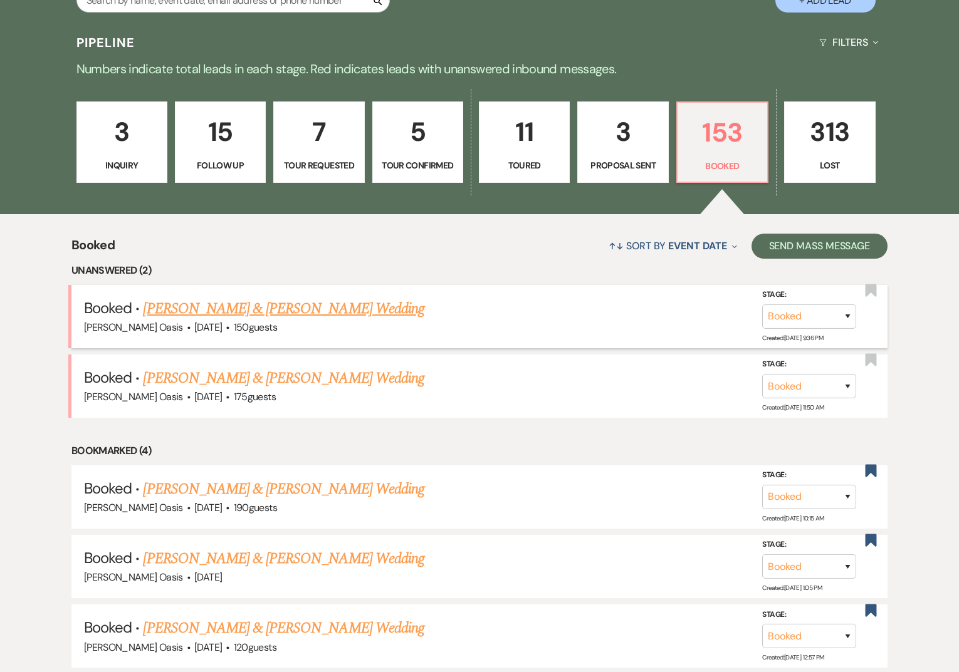
scroll to position [274, 0]
click at [259, 375] on link "[PERSON_NAME] & [PERSON_NAME] Wedding" at bounding box center [283, 379] width 281 height 23
